Goal: Complete application form

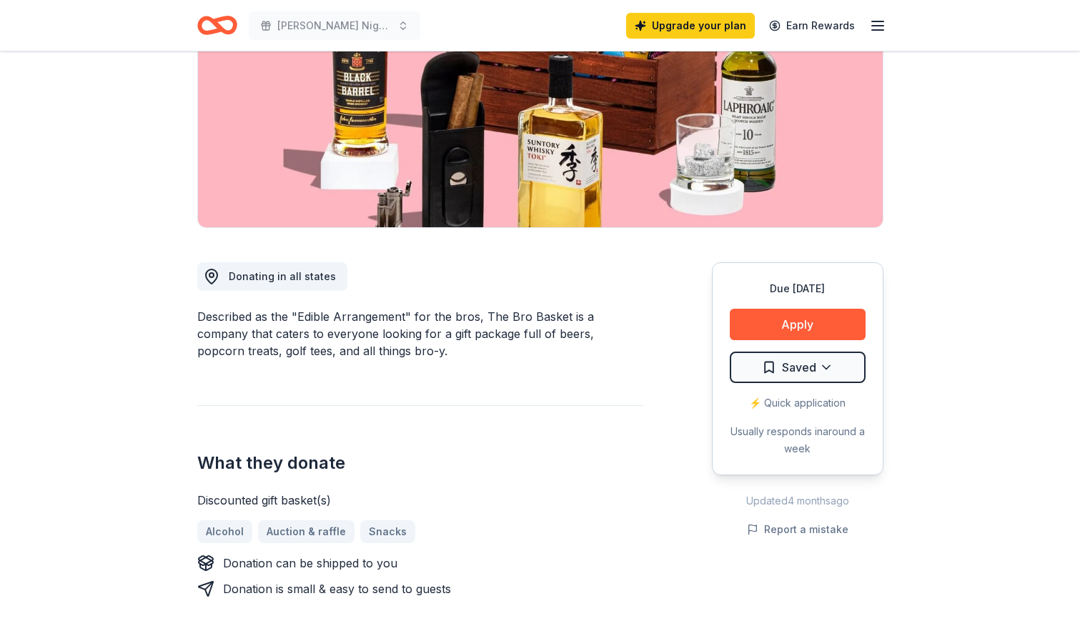
scroll to position [357, 0]
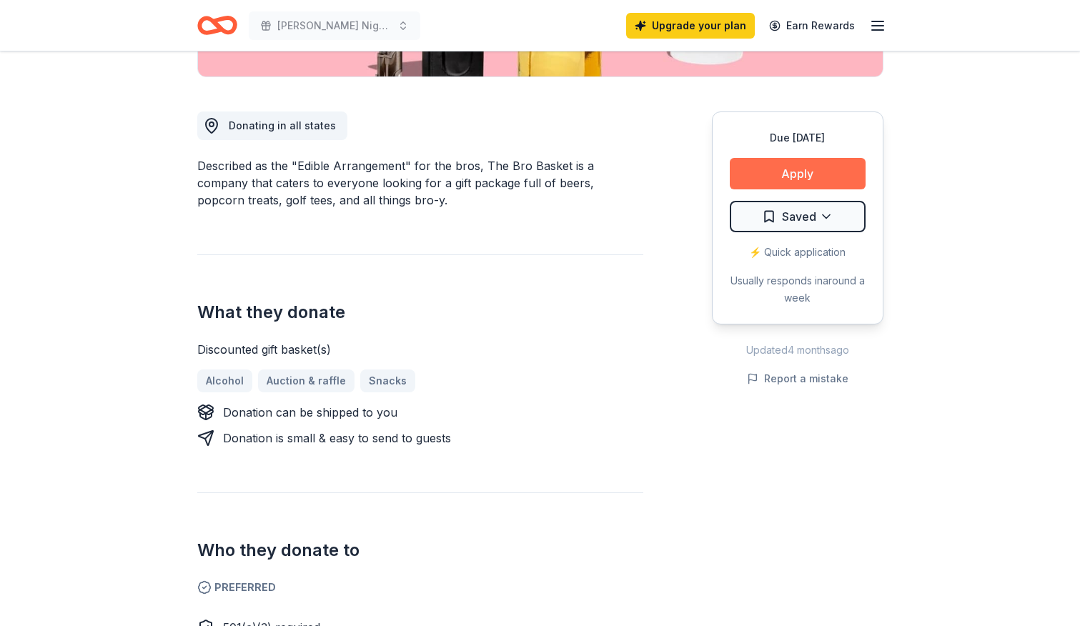
click at [792, 174] on button "Apply" at bounding box center [798, 173] width 136 height 31
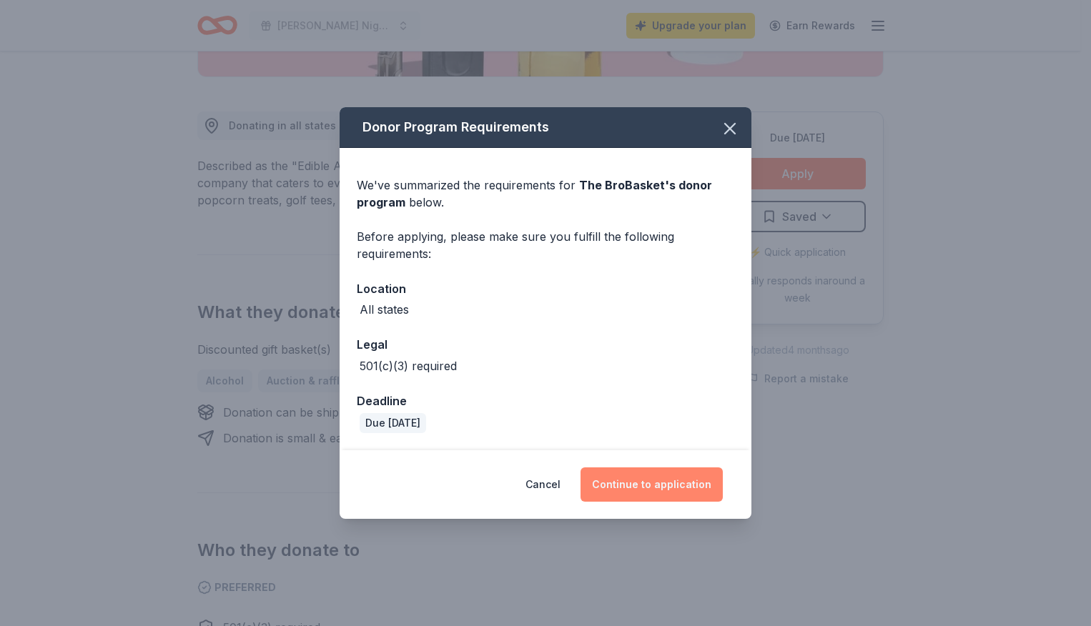
click at [616, 480] on button "Continue to application" at bounding box center [652, 485] width 142 height 34
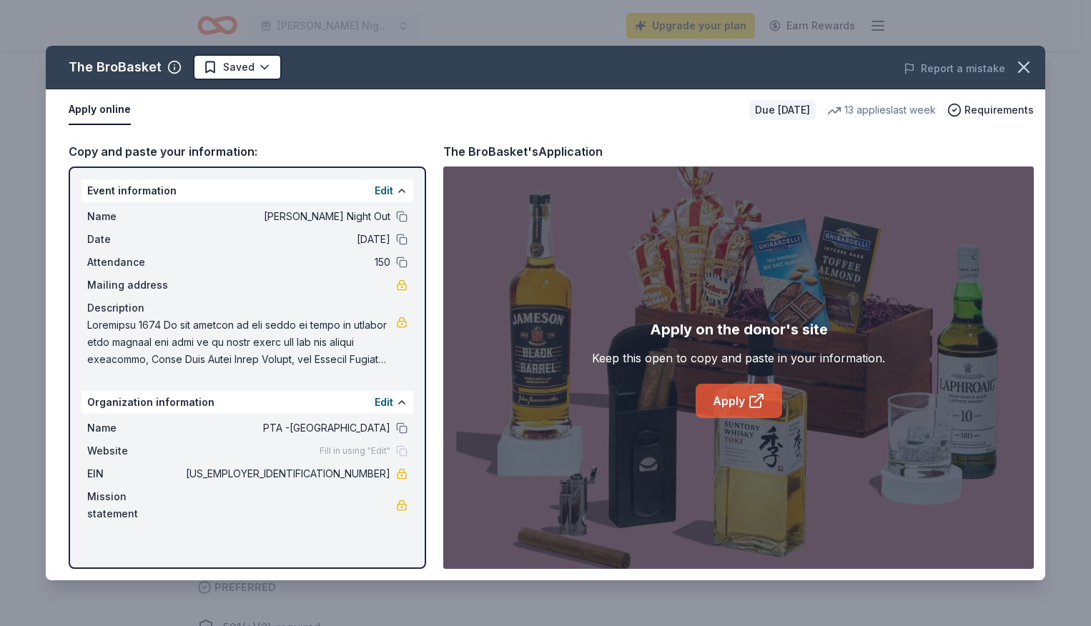
click at [729, 403] on link "Apply" at bounding box center [739, 401] width 87 height 34
click at [1024, 59] on icon "button" at bounding box center [1024, 67] width 20 height 20
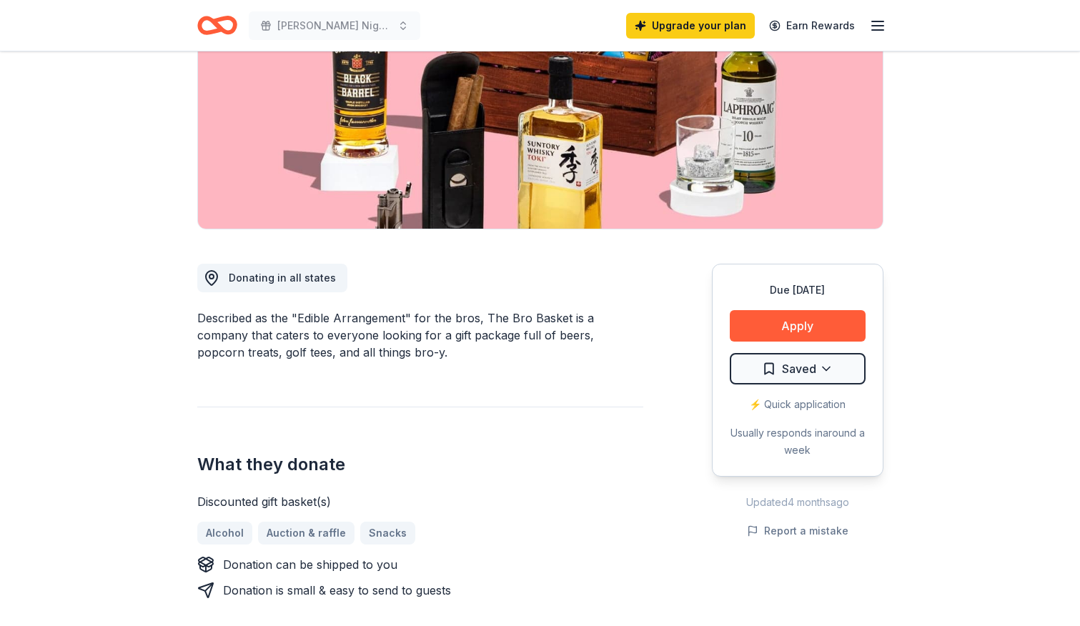
scroll to position [0, 0]
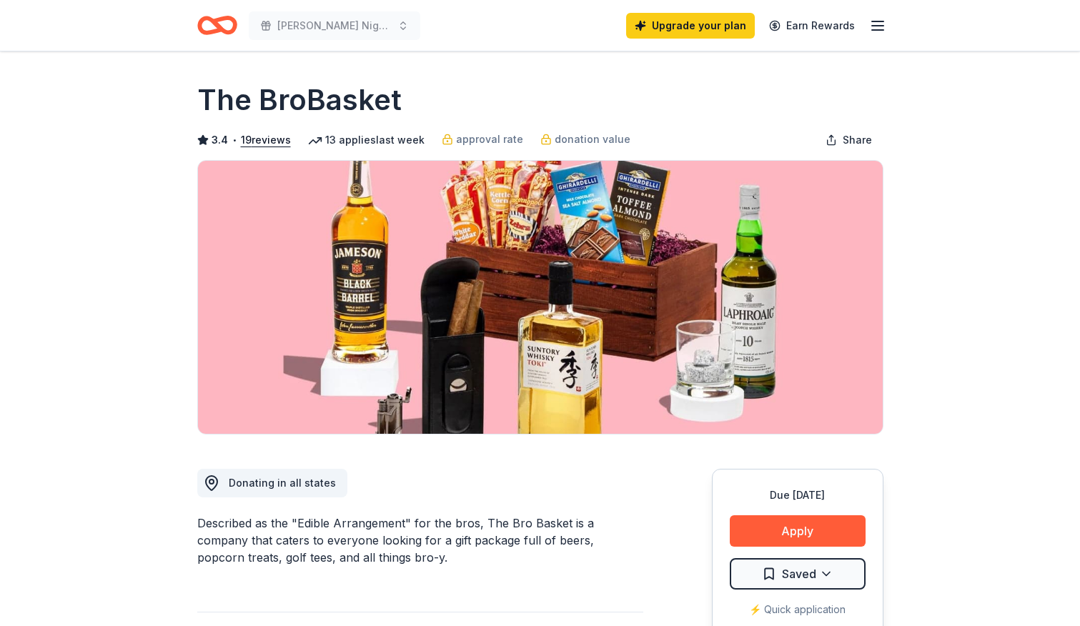
drag, startPoint x: 203, startPoint y: 89, endPoint x: 395, endPoint y: 89, distance: 191.6
click at [395, 89] on h1 "The BroBasket" at bounding box center [299, 100] width 204 height 40
click at [217, 26] on icon "Home" at bounding box center [223, 25] width 22 height 14
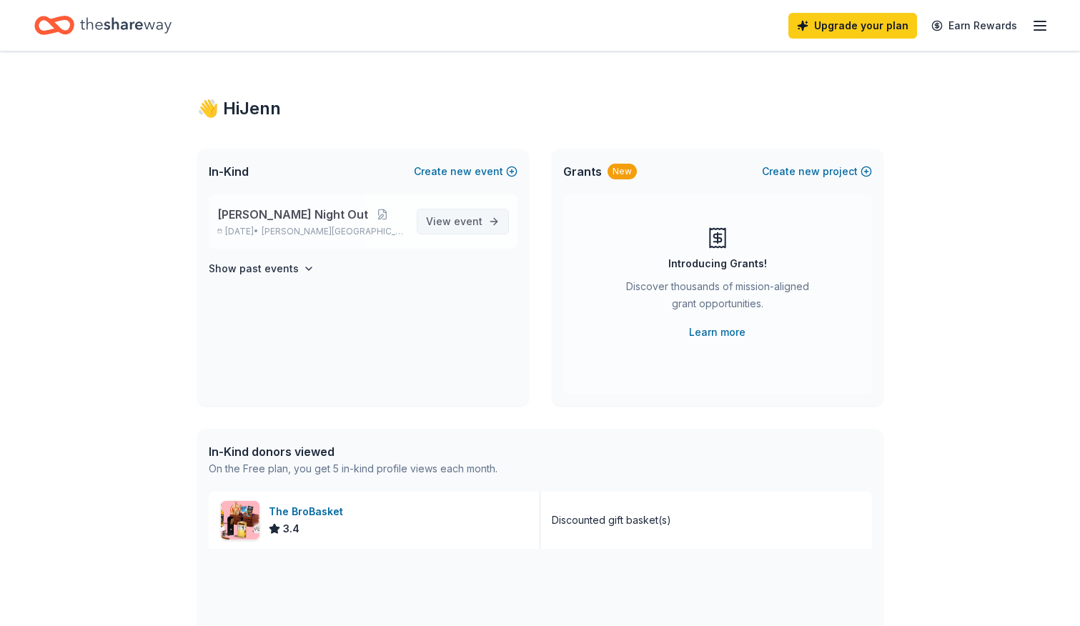
click at [460, 226] on span "event" at bounding box center [468, 221] width 29 height 12
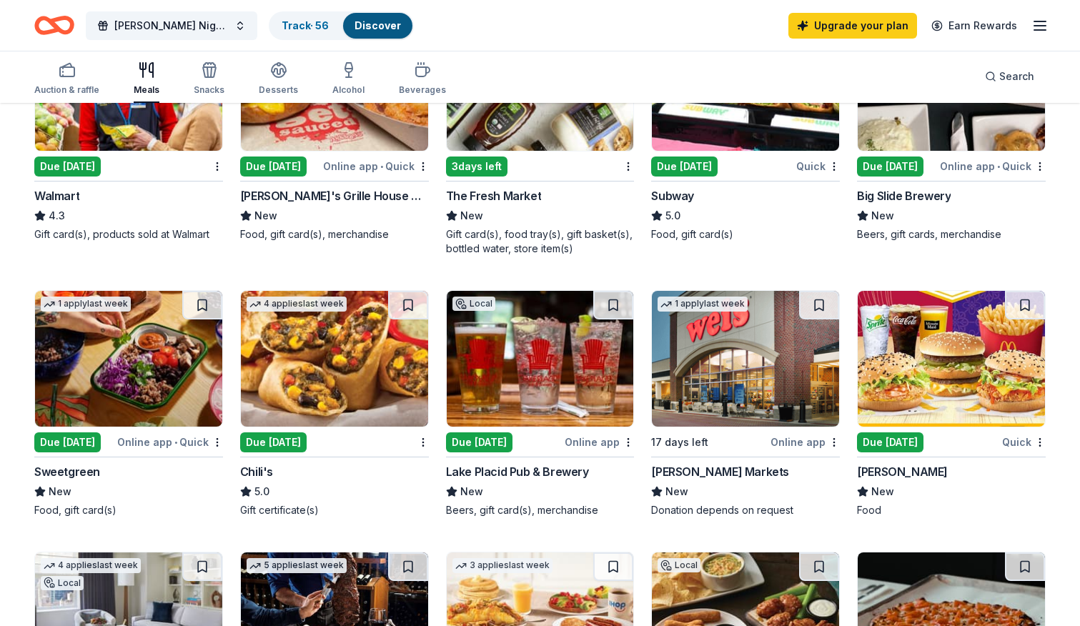
scroll to position [500, 0]
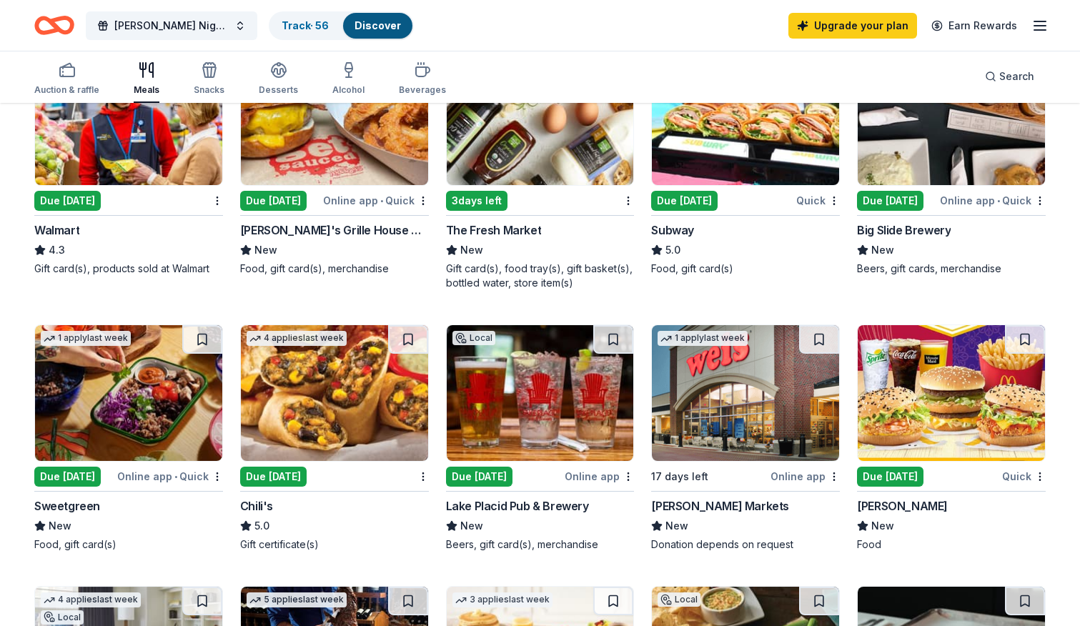
click at [150, 470] on div "Online app • Quick" at bounding box center [170, 477] width 106 height 18
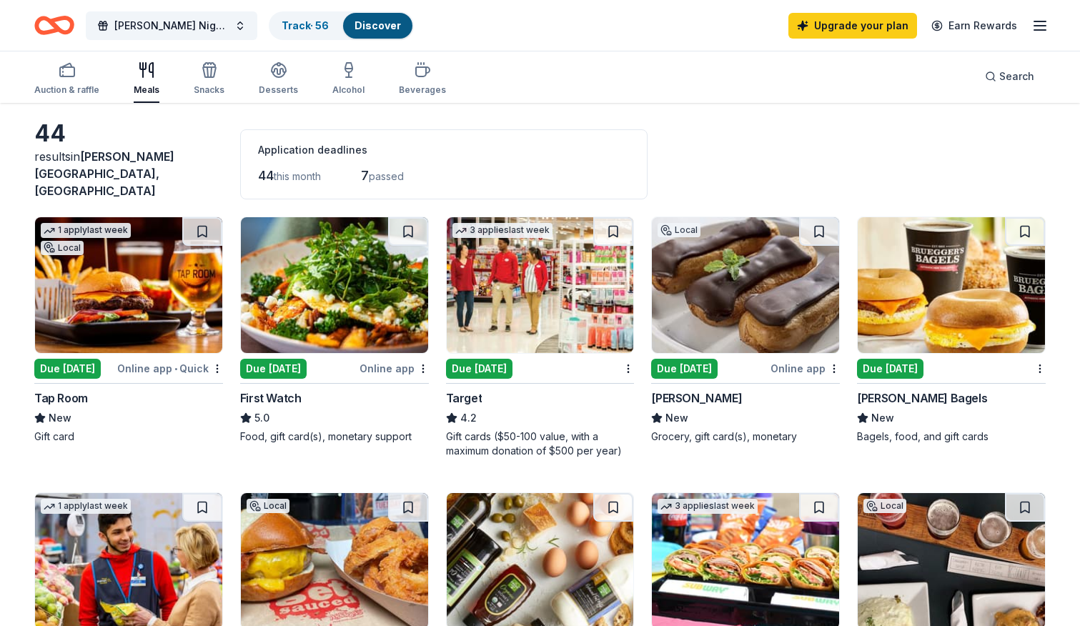
scroll to position [0, 0]
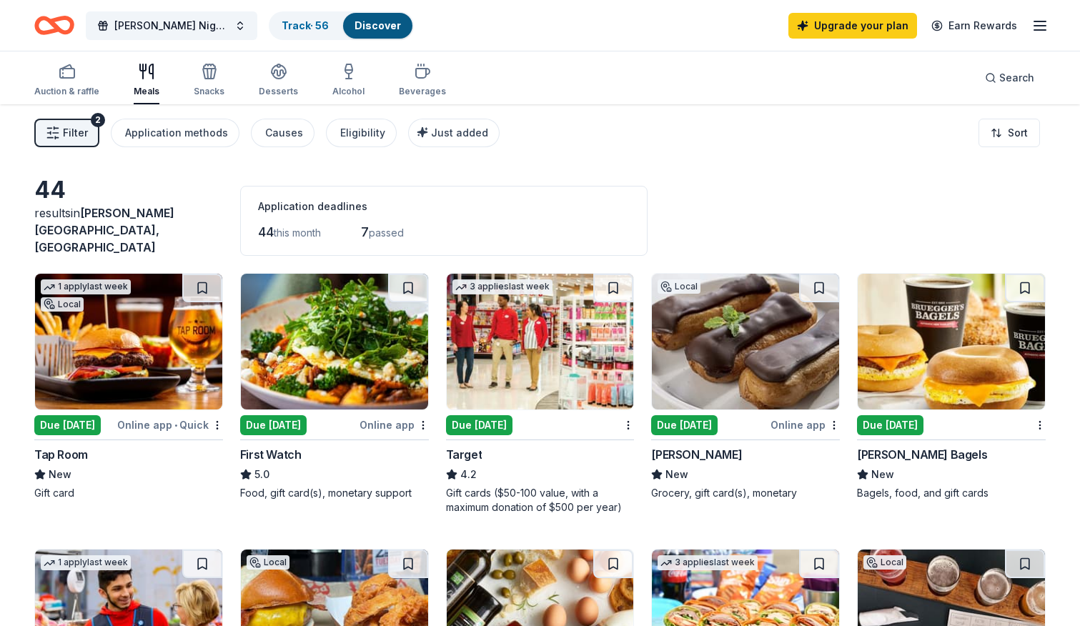
click at [400, 229] on div "7 passed" at bounding box center [392, 232] width 63 height 23
click at [387, 227] on span "passed" at bounding box center [386, 233] width 35 height 12
click at [41, 71] on div "button" at bounding box center [66, 71] width 65 height 17
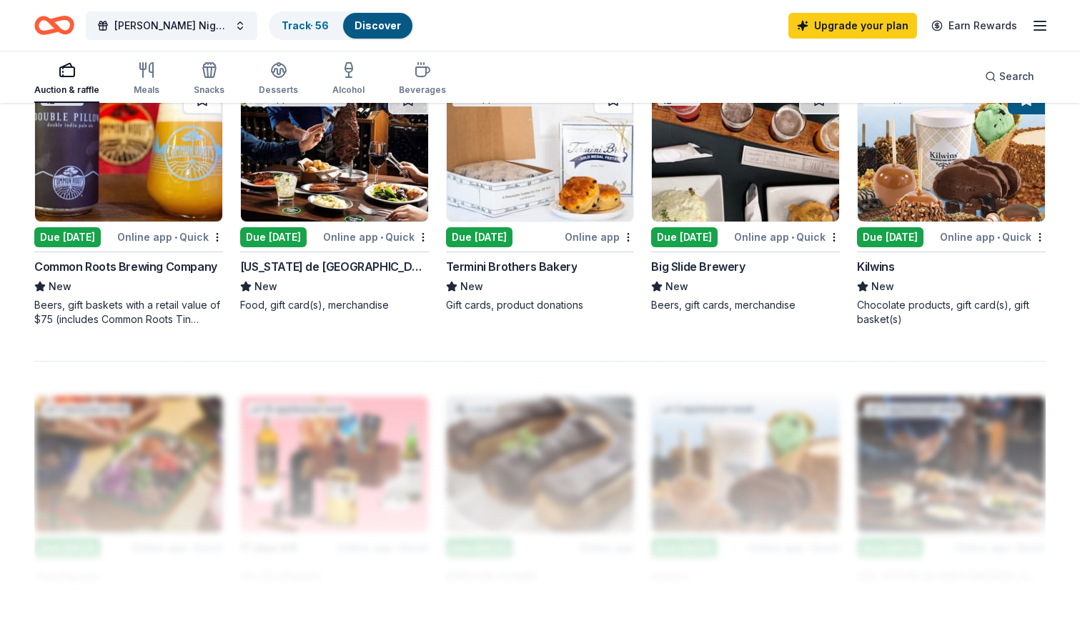
scroll to position [1215, 0]
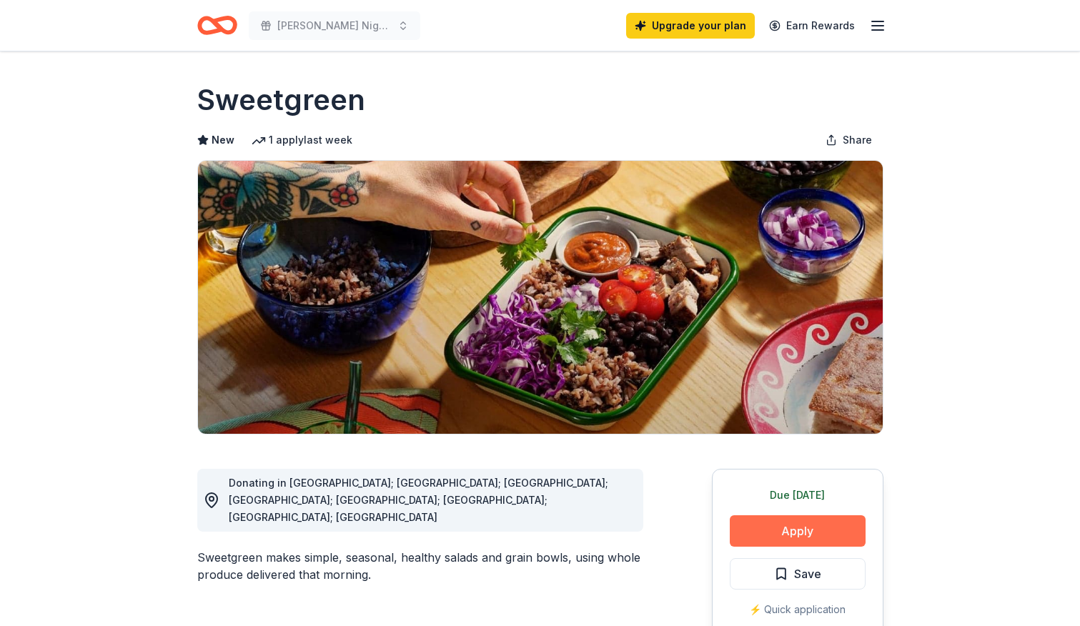
click at [770, 533] on button "Apply" at bounding box center [798, 530] width 136 height 31
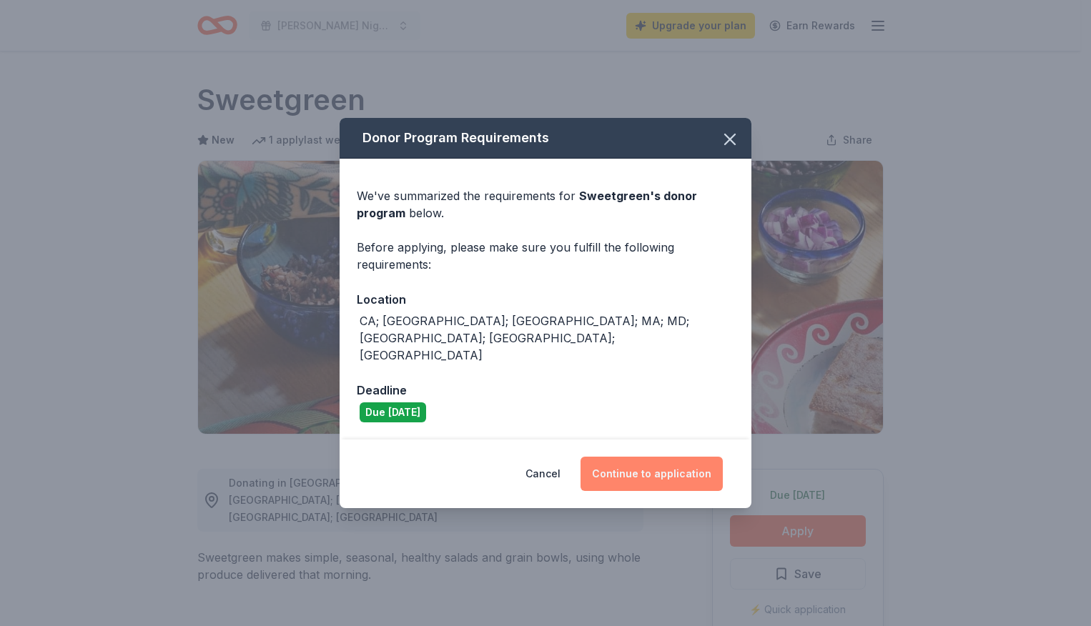
click at [660, 460] on button "Continue to application" at bounding box center [652, 474] width 142 height 34
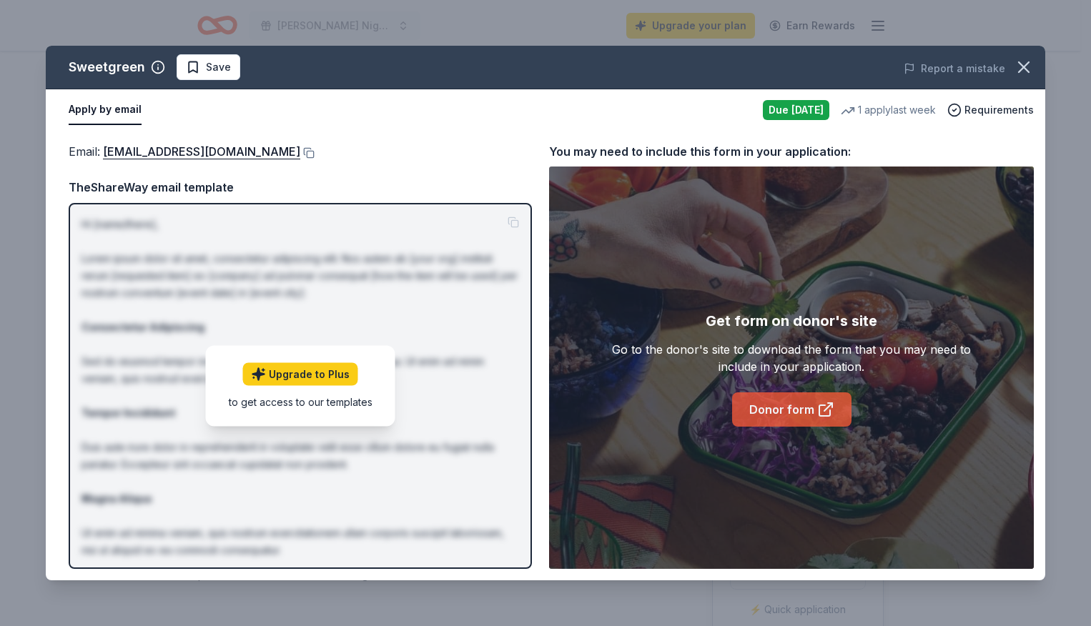
click at [789, 408] on link "Donor form" at bounding box center [791, 410] width 119 height 34
click at [819, 414] on icon at bounding box center [825, 409] width 17 height 17
click at [1014, 64] on icon "button" at bounding box center [1024, 67] width 20 height 20
